Goal: Information Seeking & Learning: Learn about a topic

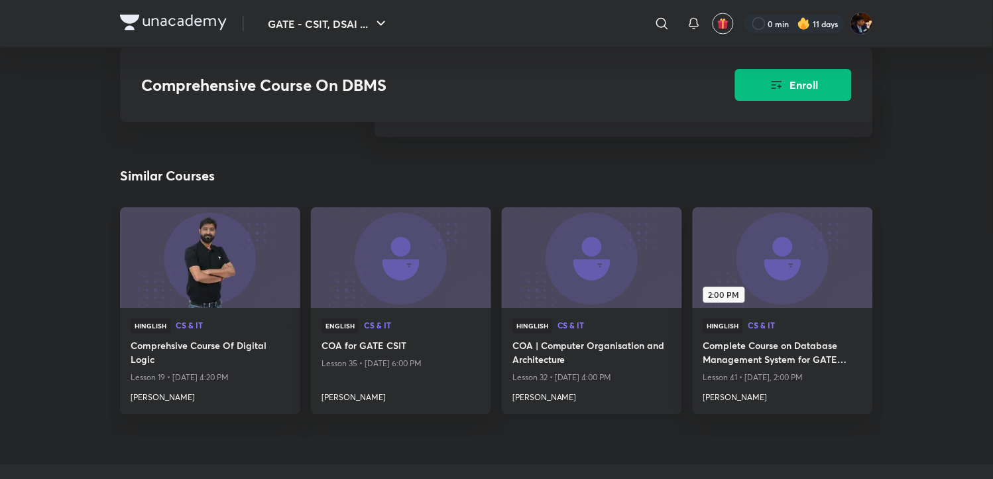
scroll to position [1473, 0]
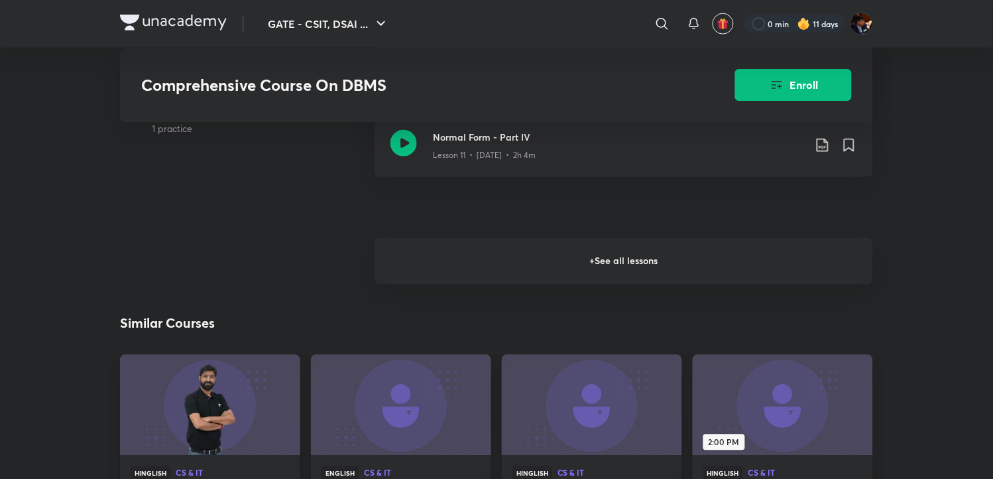
click at [538, 268] on h6 "+ See all lessons" at bounding box center [624, 261] width 498 height 46
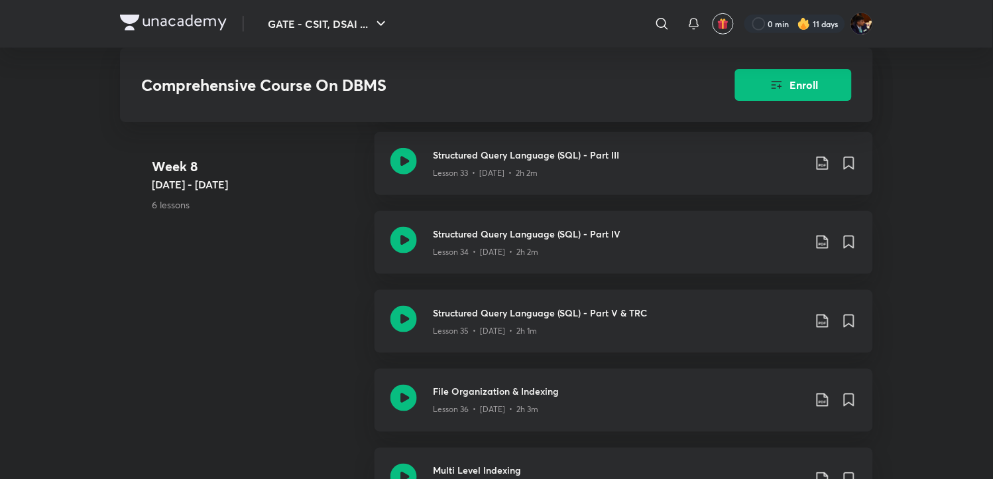
scroll to position [3535, 0]
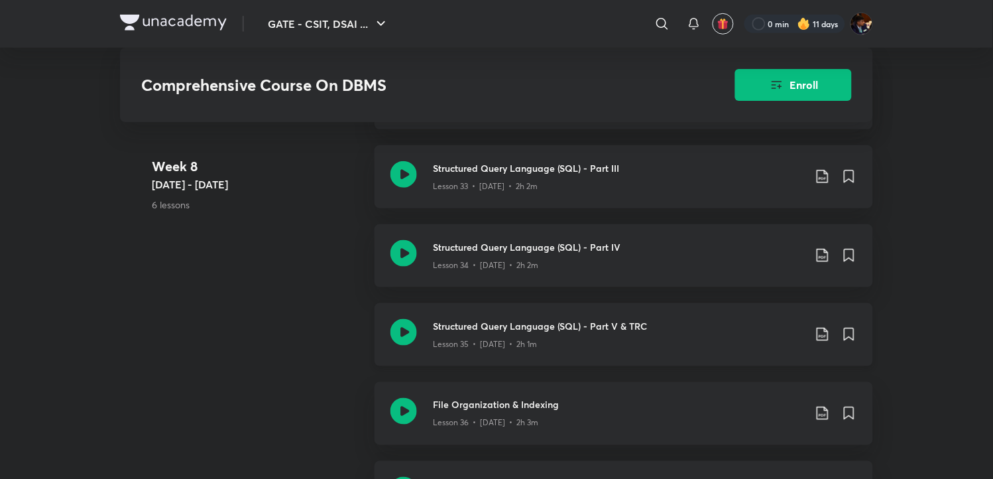
click at [411, 333] on icon at bounding box center [403, 332] width 27 height 27
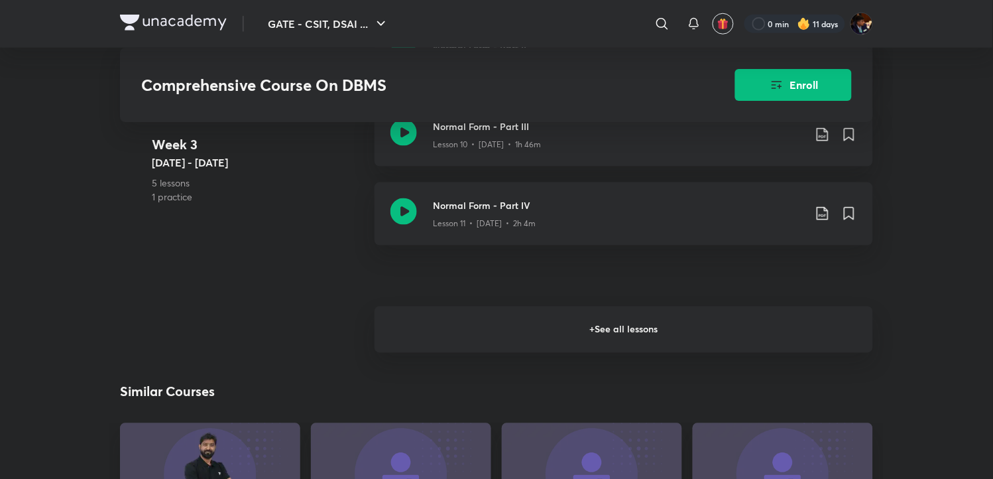
click at [587, 325] on h6 "+ See all lessons" at bounding box center [624, 329] width 498 height 46
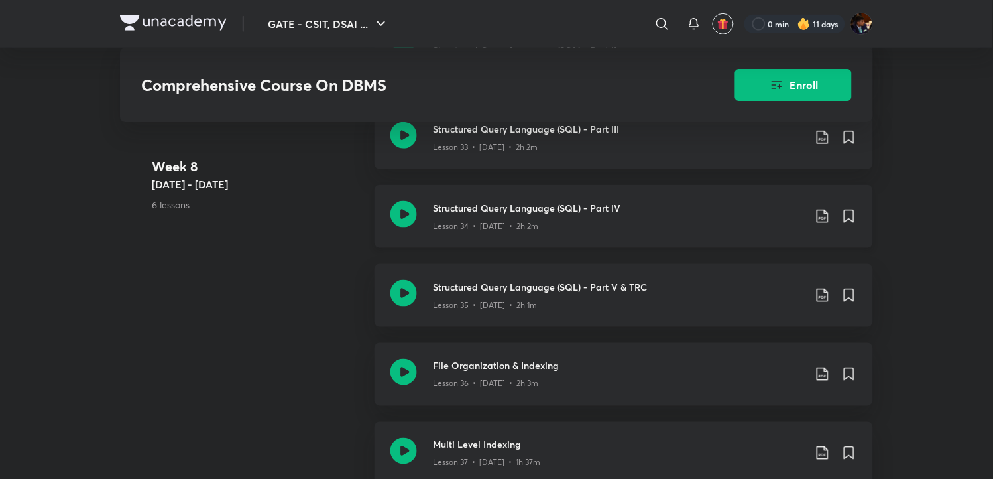
scroll to position [3546, 0]
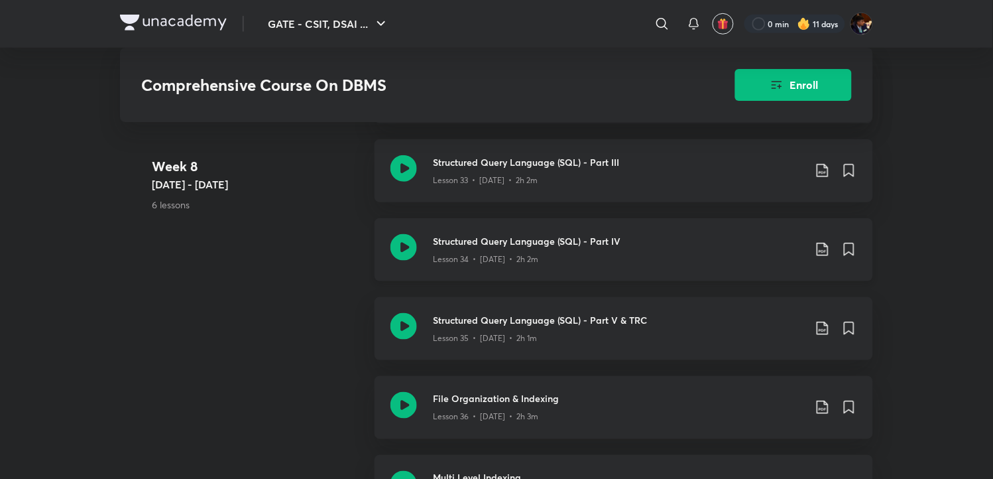
click at [815, 242] on icon at bounding box center [823, 249] width 16 height 16
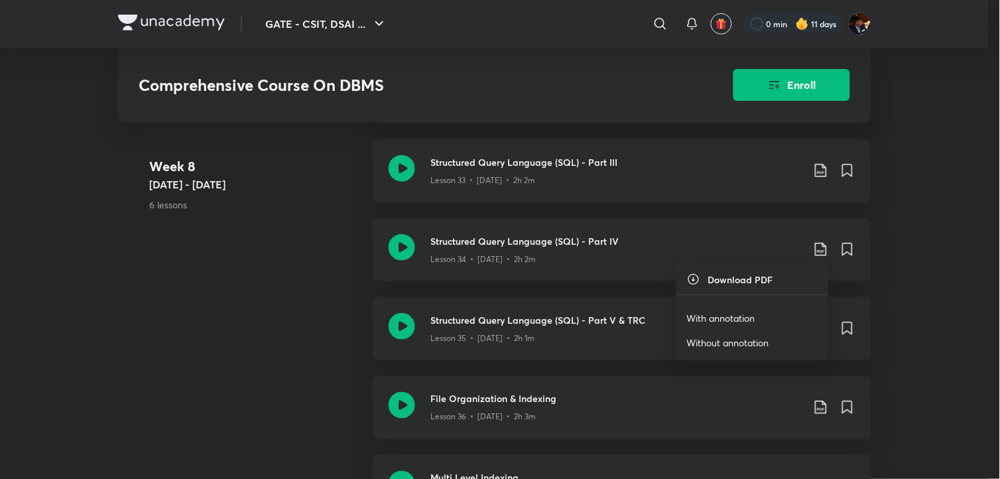
click at [701, 312] on p "With annotation" at bounding box center [721, 318] width 68 height 14
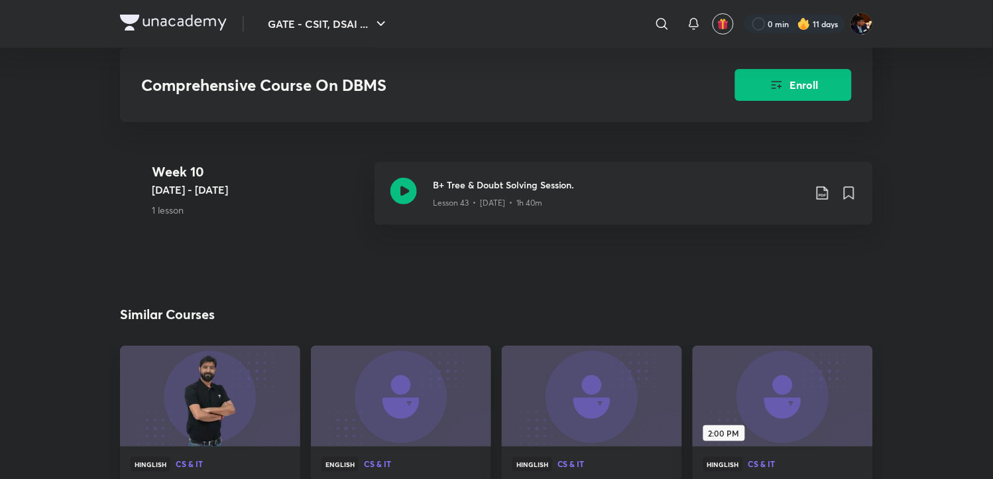
scroll to position [4430, 0]
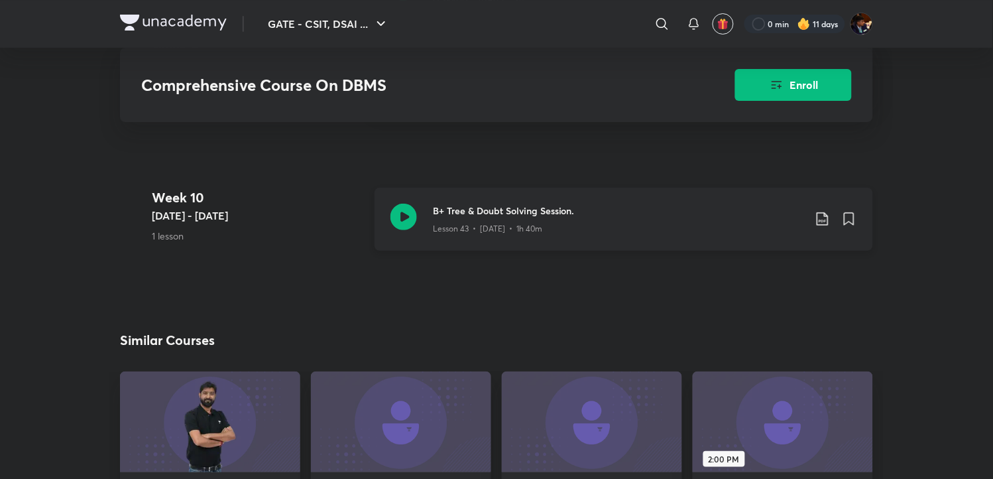
click at [396, 210] on icon at bounding box center [403, 217] width 27 height 27
